Goal: Check status: Check status

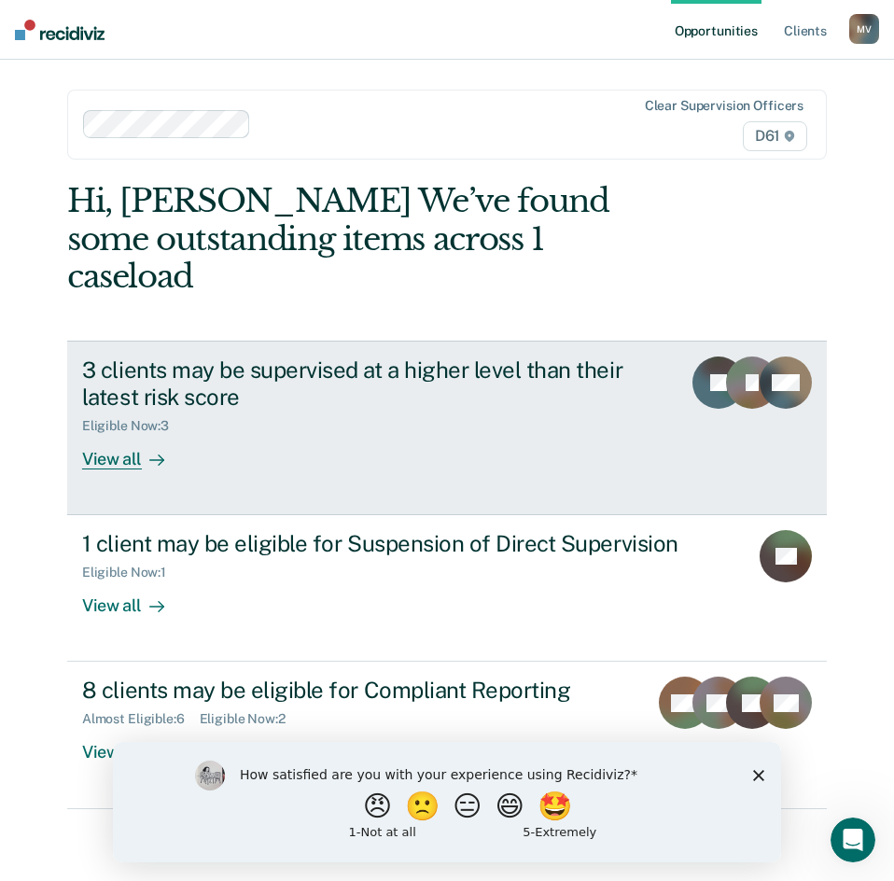
click at [119, 434] on div "View all" at bounding box center [134, 452] width 105 height 36
